Goal: Transaction & Acquisition: Purchase product/service

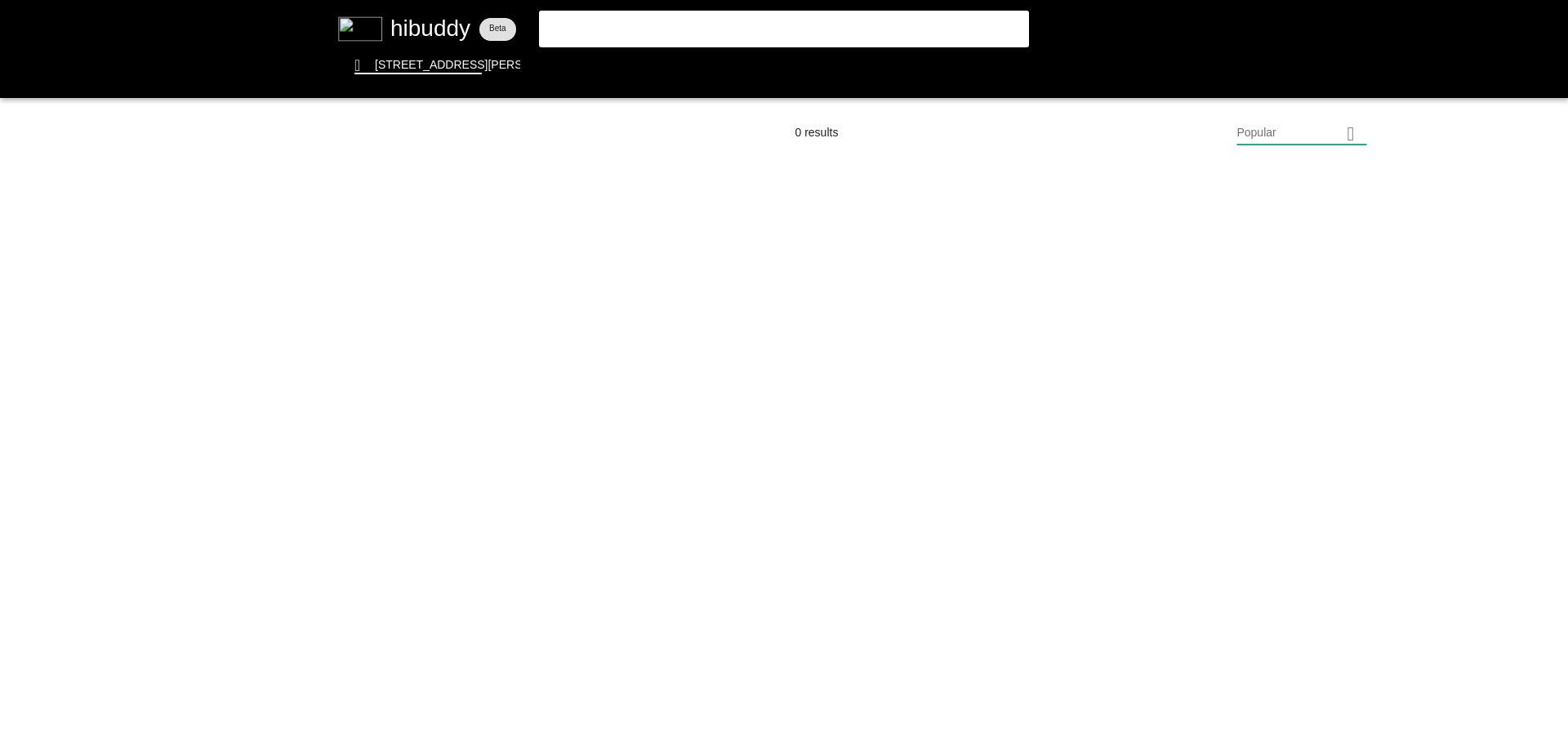
click at [694, 30] on flt-glass-pane at bounding box center [784, 372] width 1568 height 744
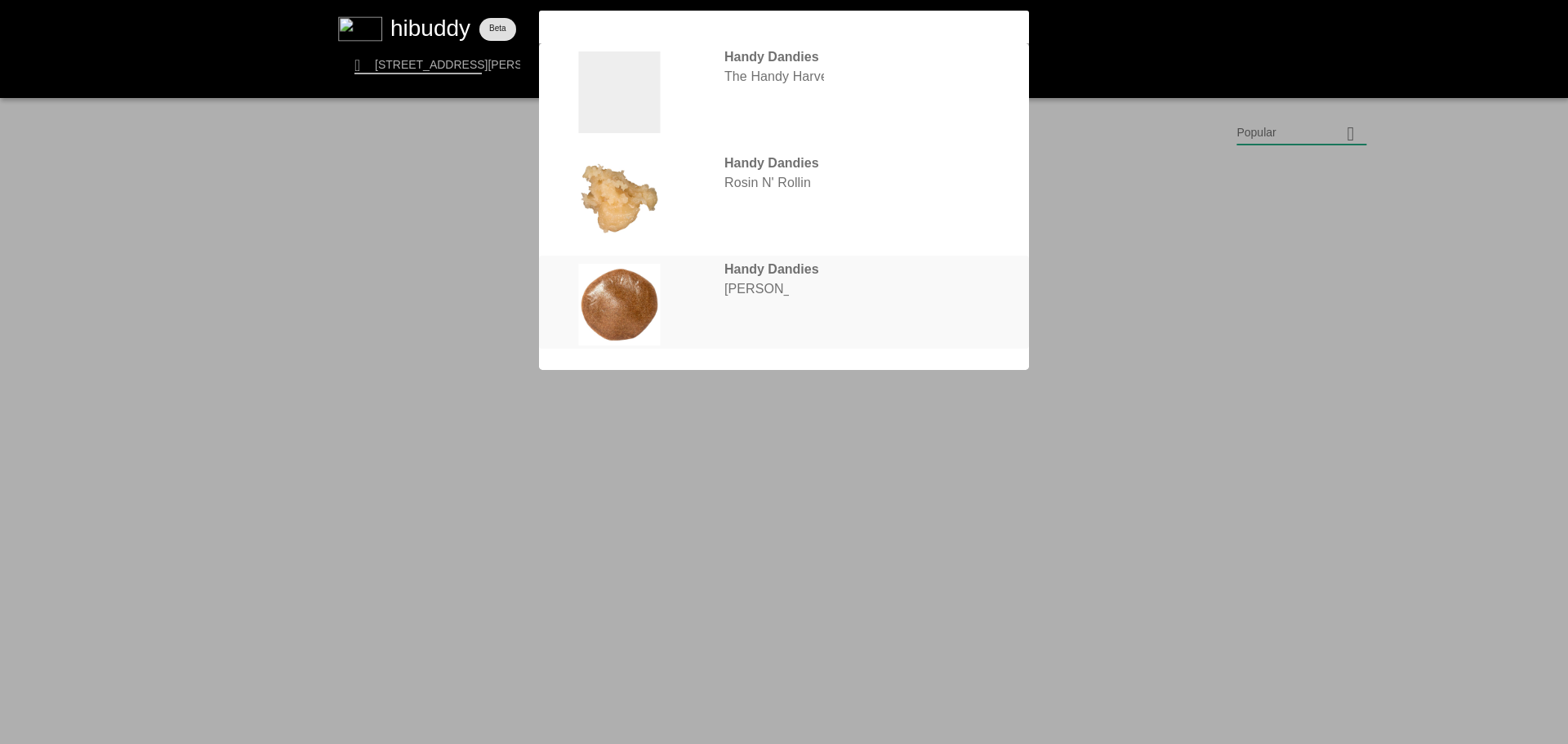
type input "[PERSON_NAME]"
click at [788, 274] on flt-glass-pane at bounding box center [784, 372] width 1568 height 744
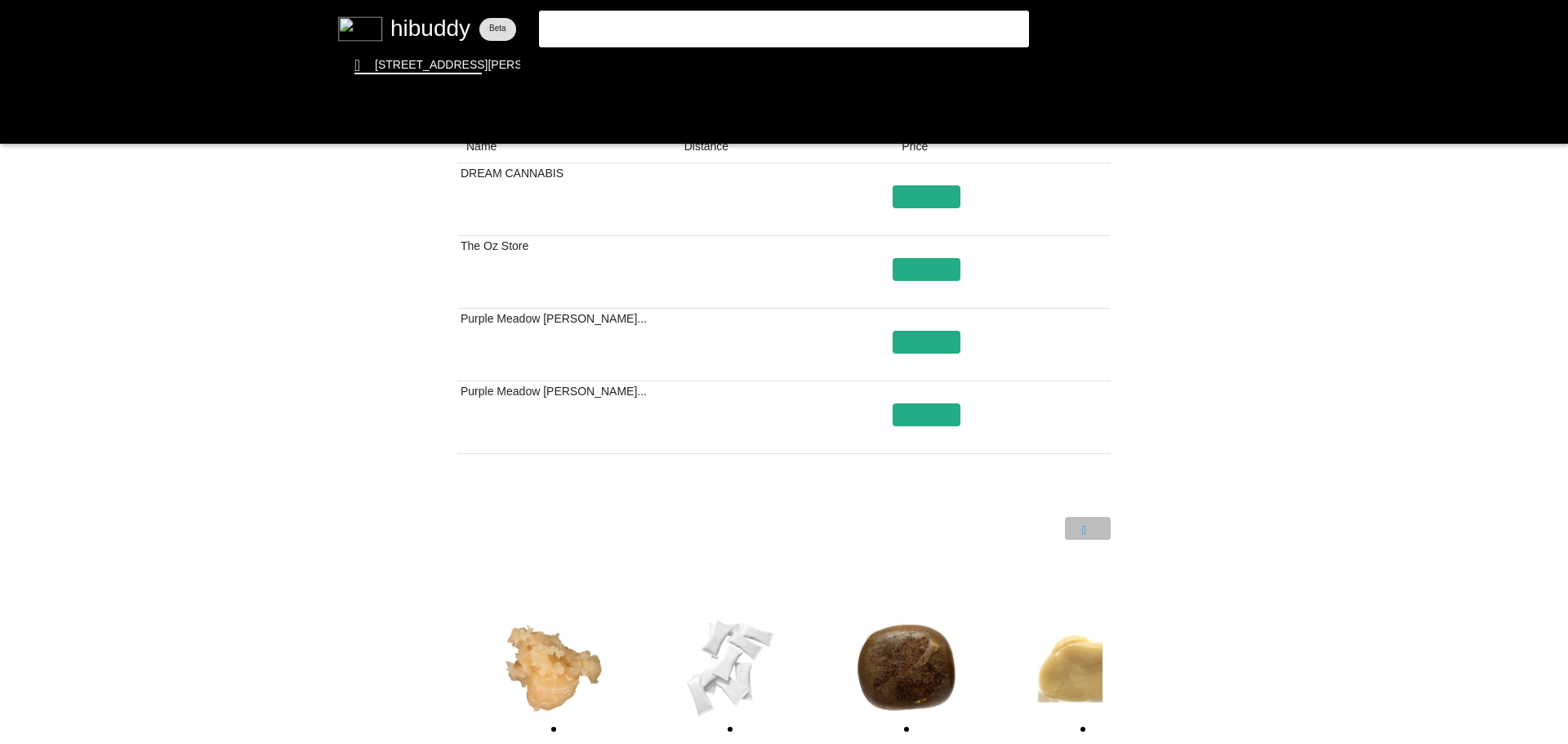
click at [1088, 536] on flt-glass-pane at bounding box center [784, 372] width 1568 height 744
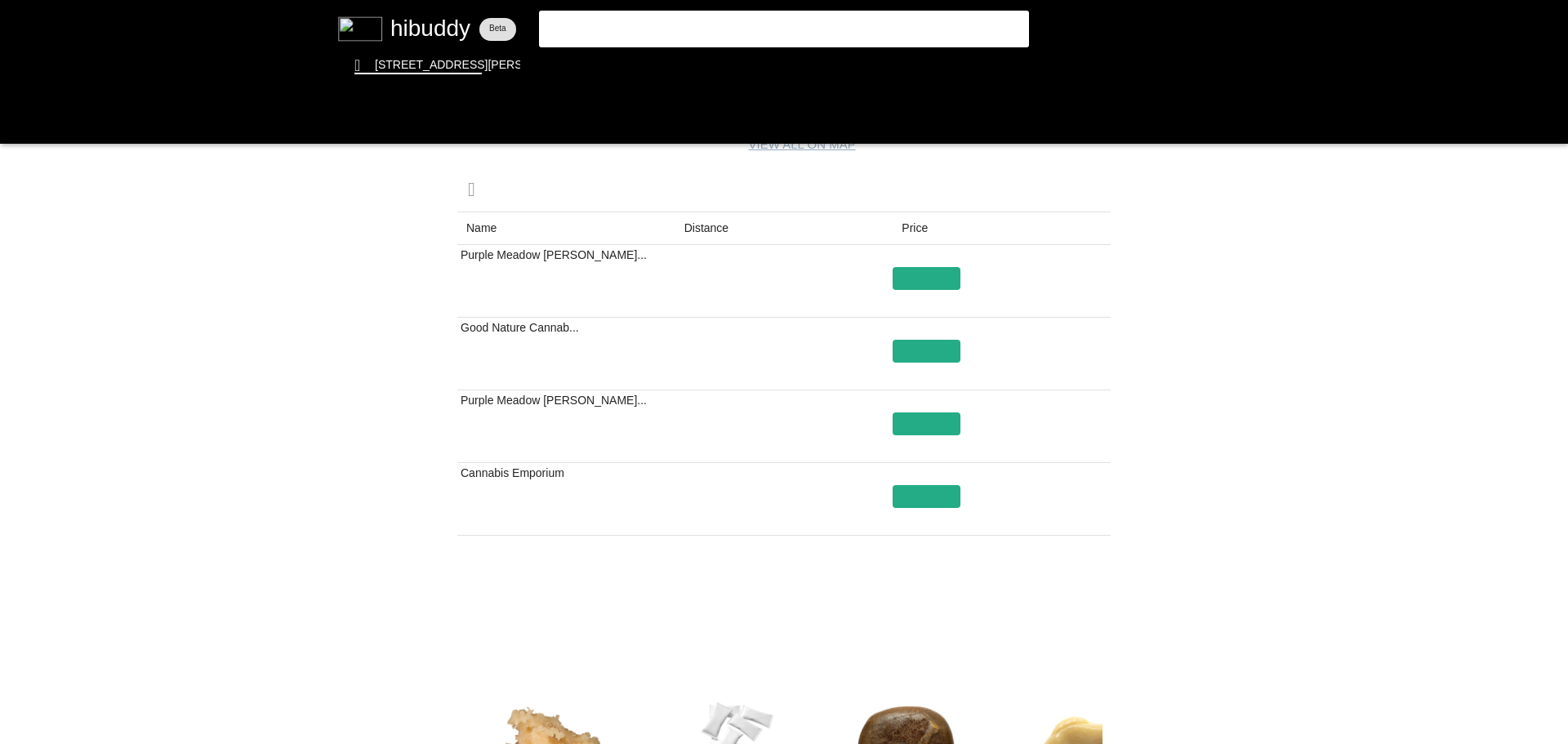
click at [705, 25] on flt-glass-pane at bounding box center [784, 372] width 1568 height 744
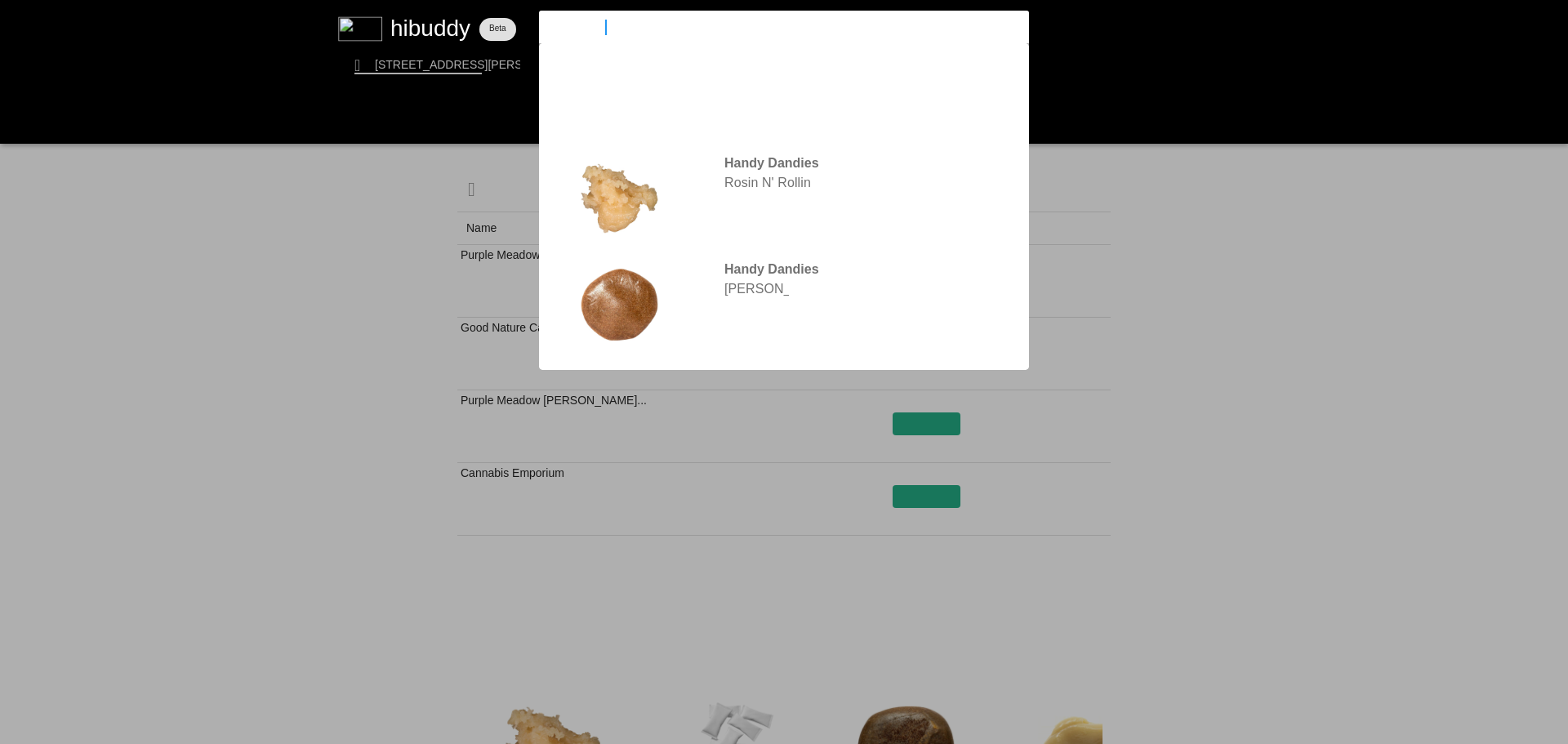
click at [781, 63] on flt-glass-pane at bounding box center [784, 372] width 1568 height 744
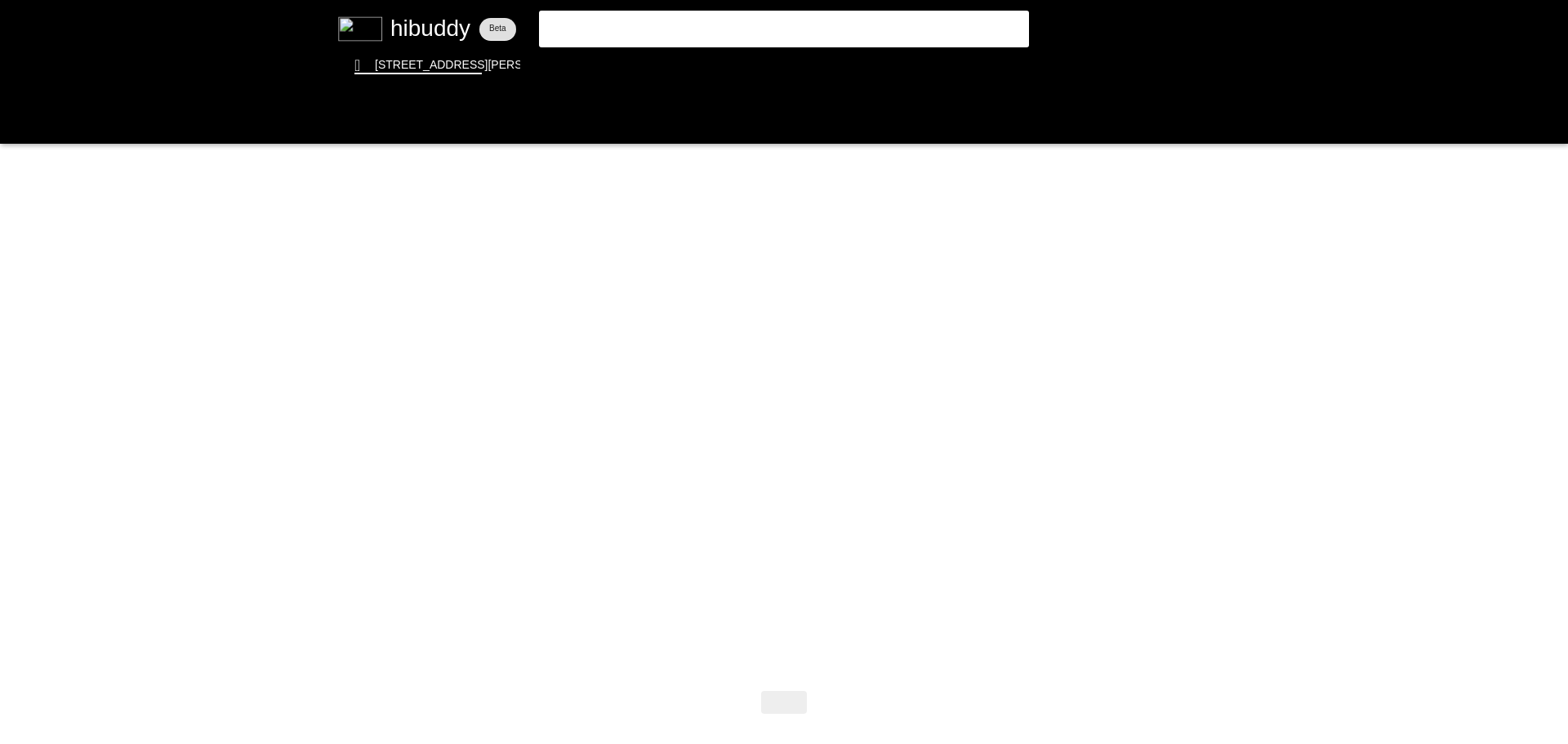
click at [925, 45] on flt-glass-pane at bounding box center [784, 372] width 1568 height 744
click at [905, 28] on flt-glass-pane at bounding box center [784, 372] width 1568 height 744
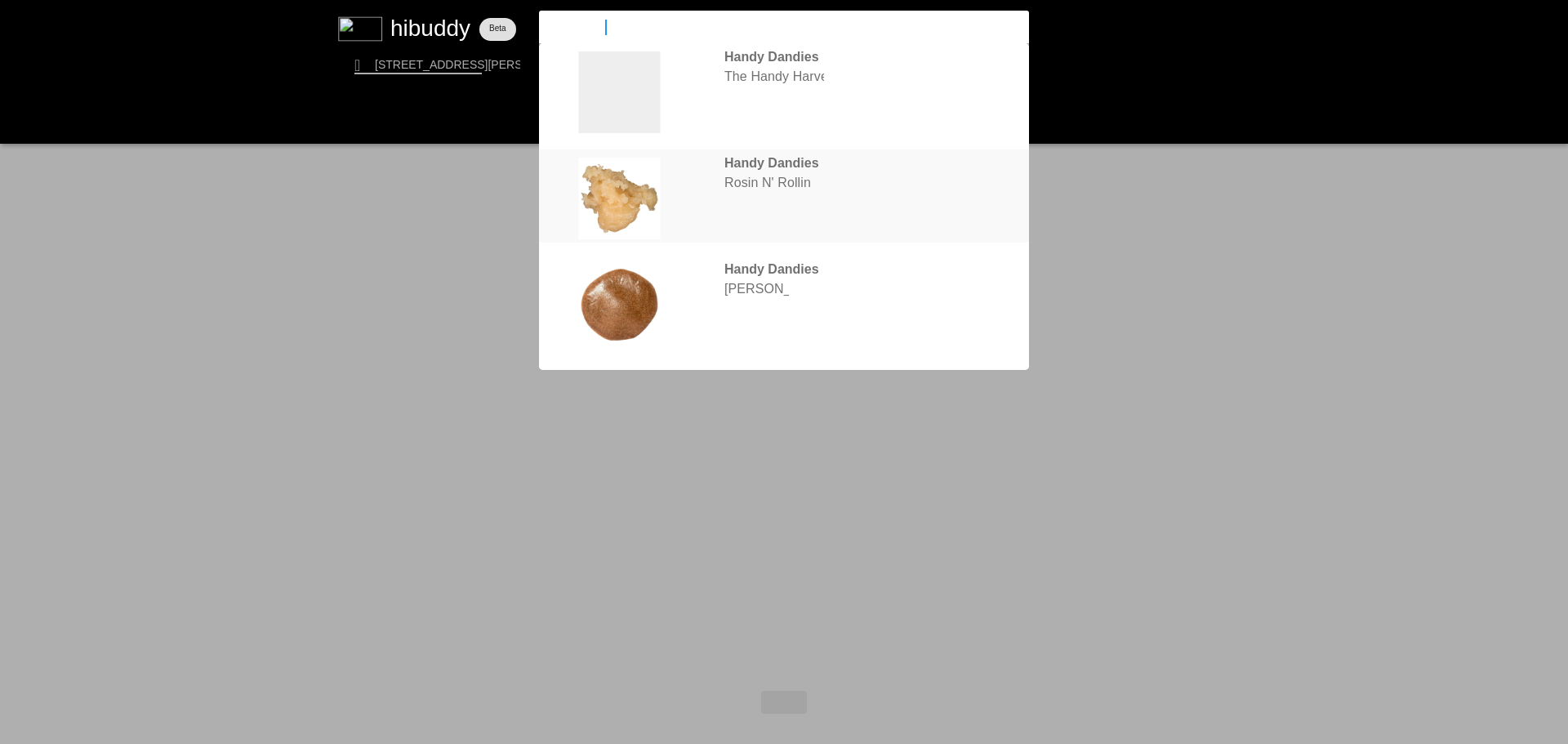
click at [810, 198] on flt-glass-pane at bounding box center [784, 372] width 1568 height 744
